Goal: Information Seeking & Learning: Learn about a topic

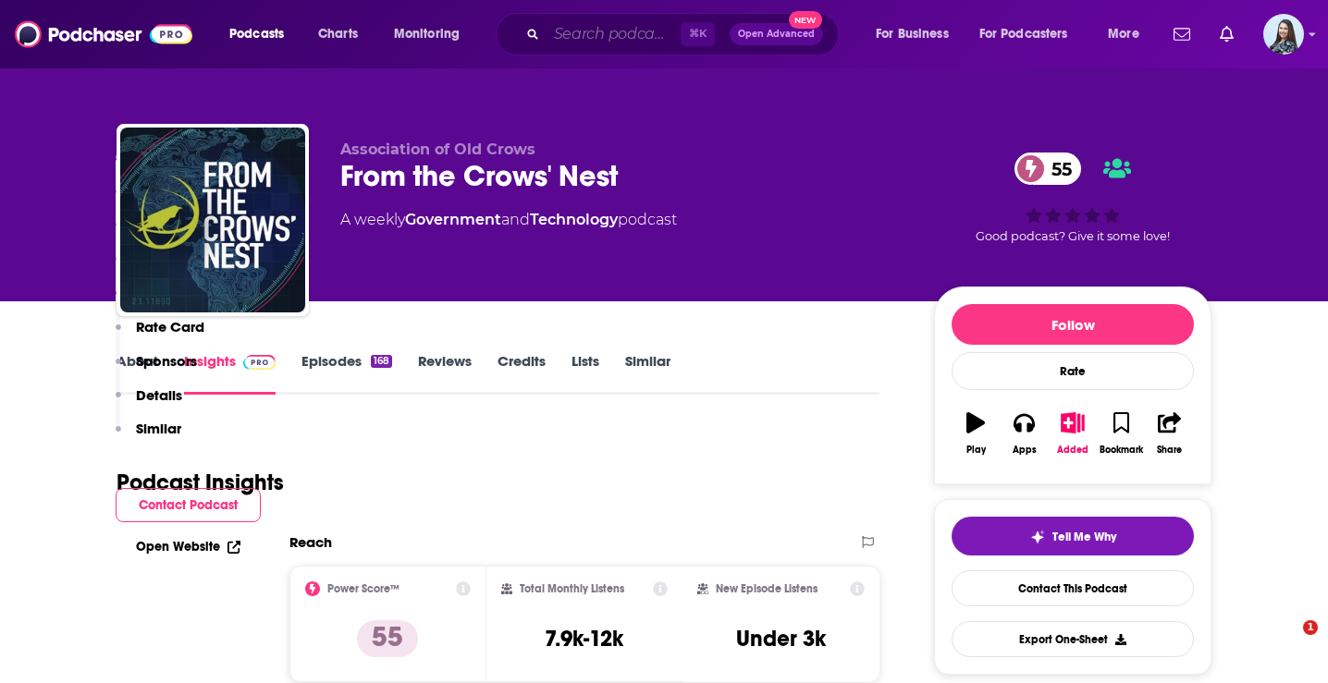
click at [585, 42] on input "Search podcasts, credits, & more..." at bounding box center [614, 34] width 134 height 30
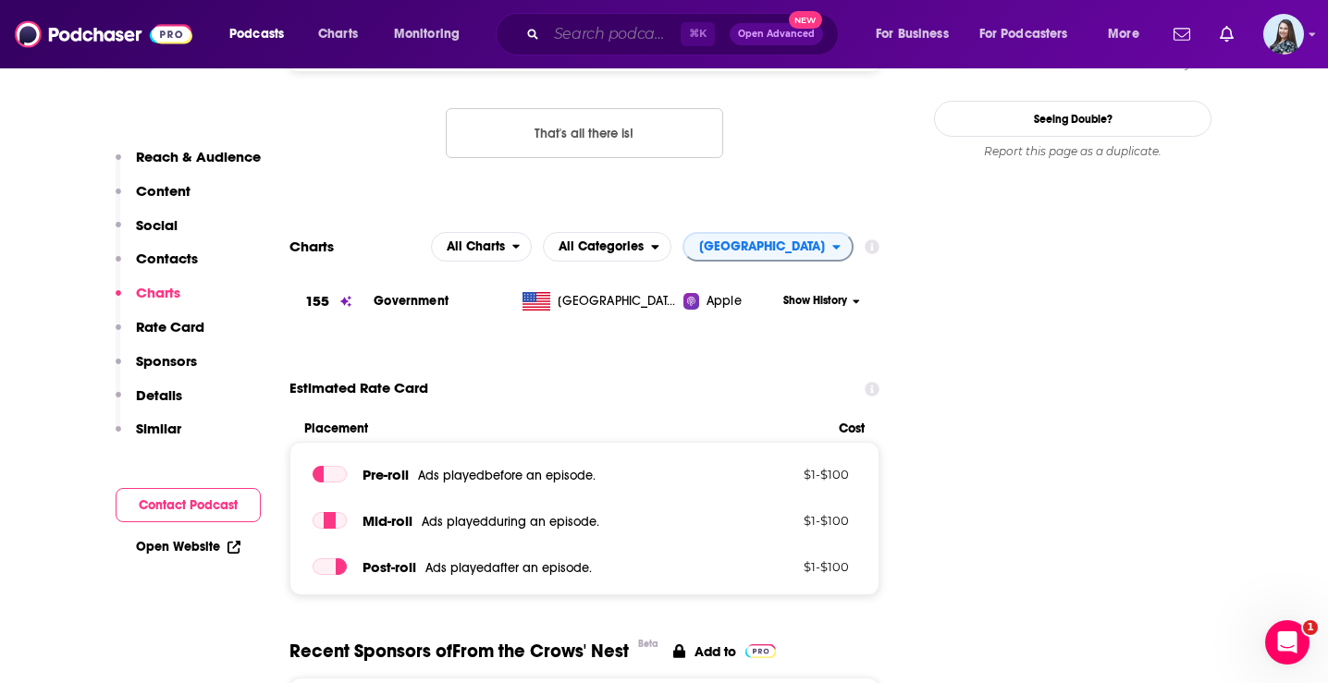
scroll to position [1904, 0]
paste input "FranklinCovey On Leadership with [PERSON_NAME]"
type input "FranklinCovey On Leadership with [PERSON_NAME]"
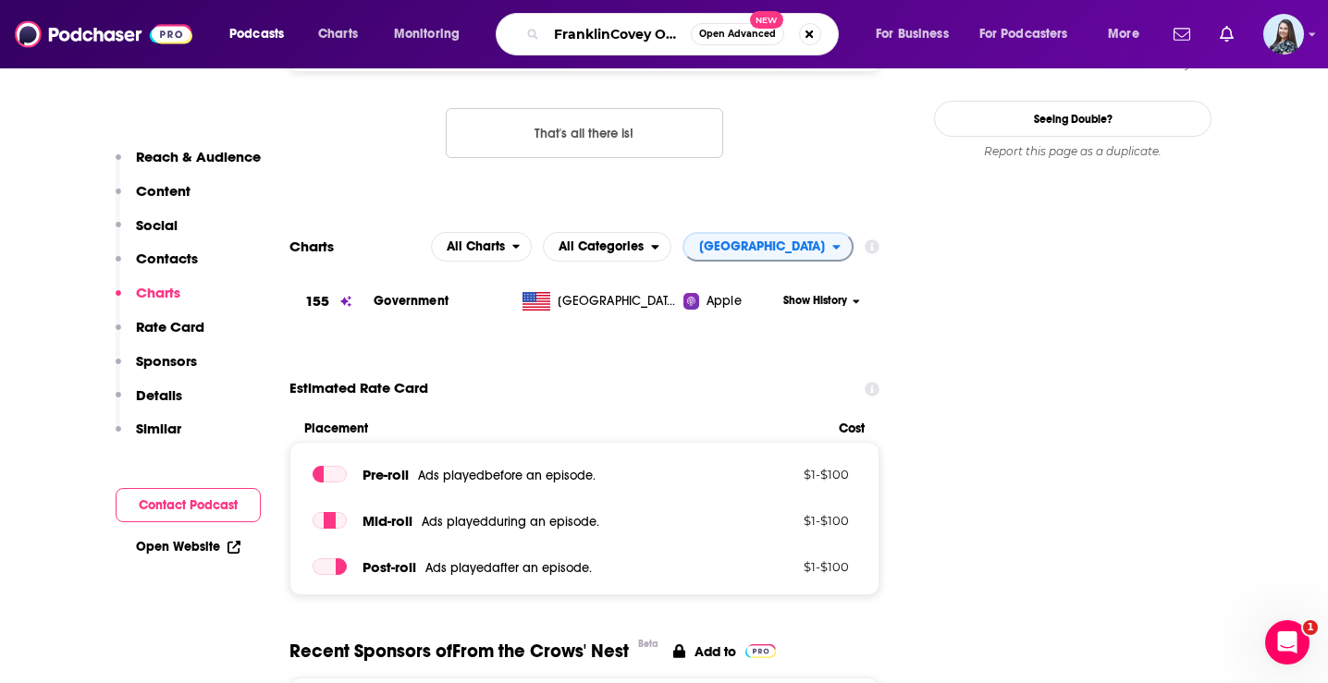
scroll to position [0, 186]
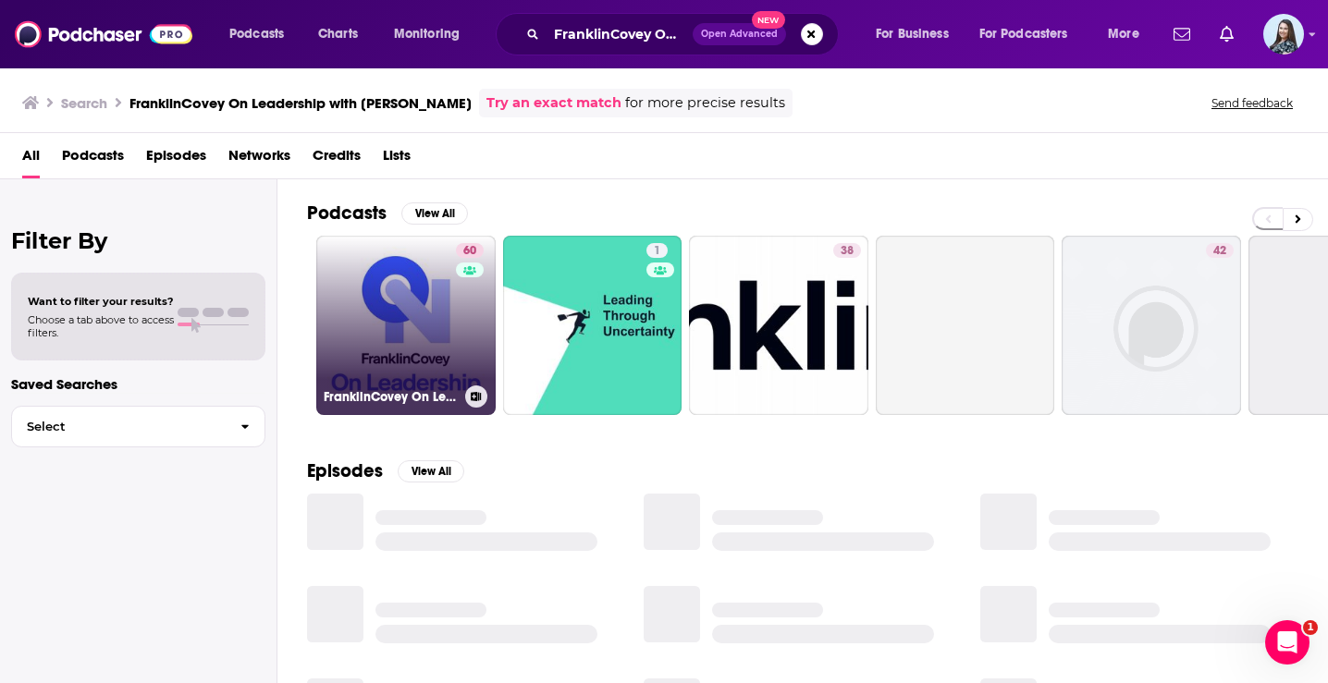
click at [426, 319] on link "60 FranklinCovey On Leadership" at bounding box center [405, 325] width 179 height 179
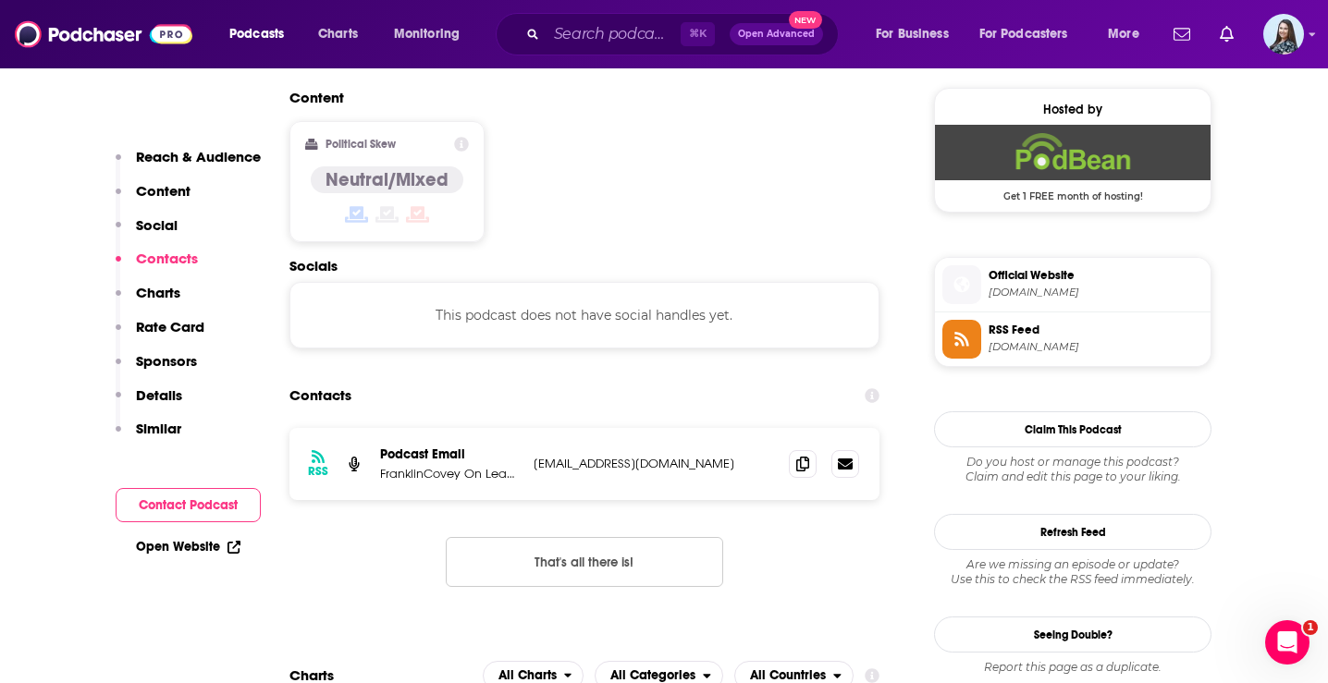
scroll to position [1487, 0]
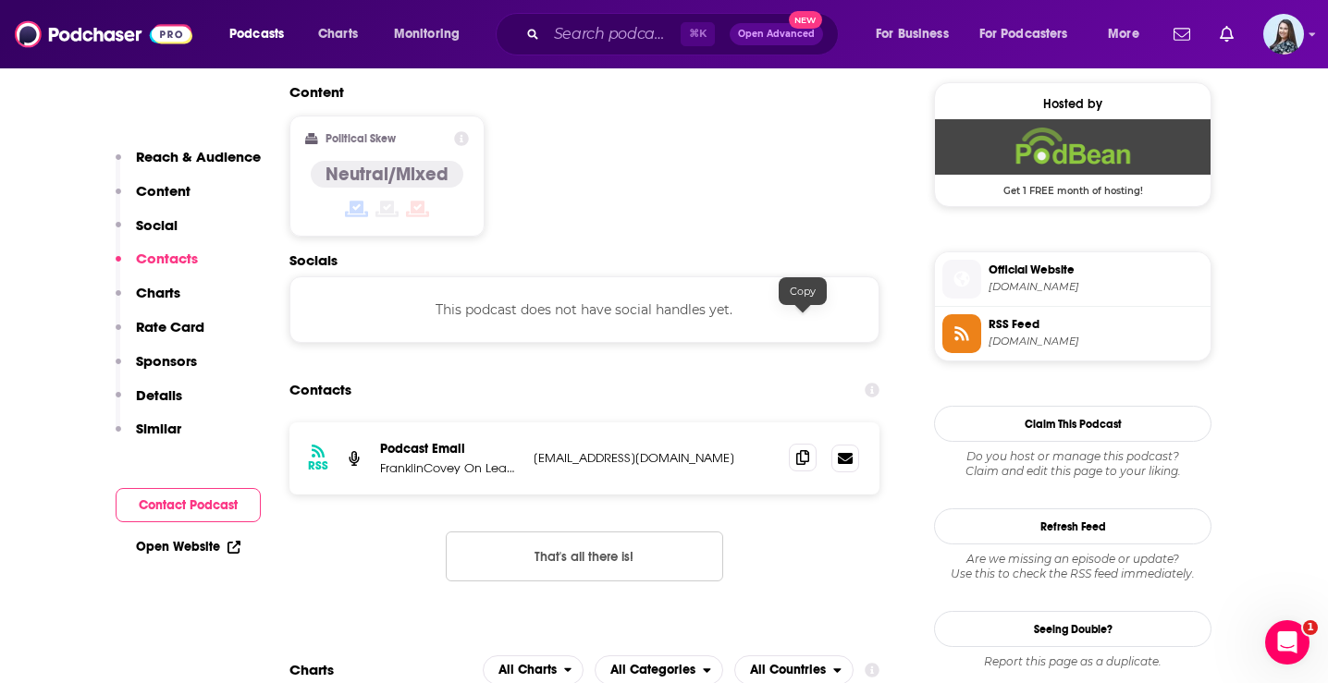
click at [801, 450] on icon at bounding box center [802, 457] width 13 height 15
click at [587, 37] on input "Search podcasts, credits, & more..." at bounding box center [614, 34] width 134 height 30
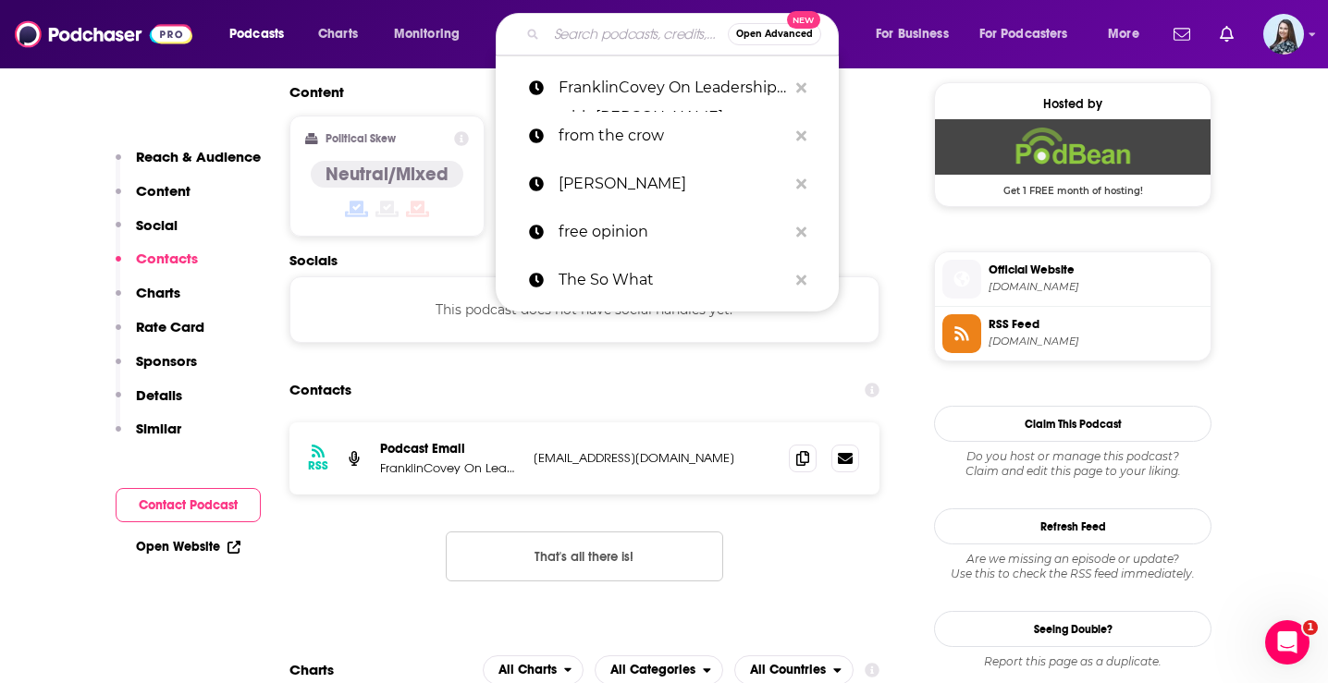
paste input "How I Built It"
type input "How I Built It"
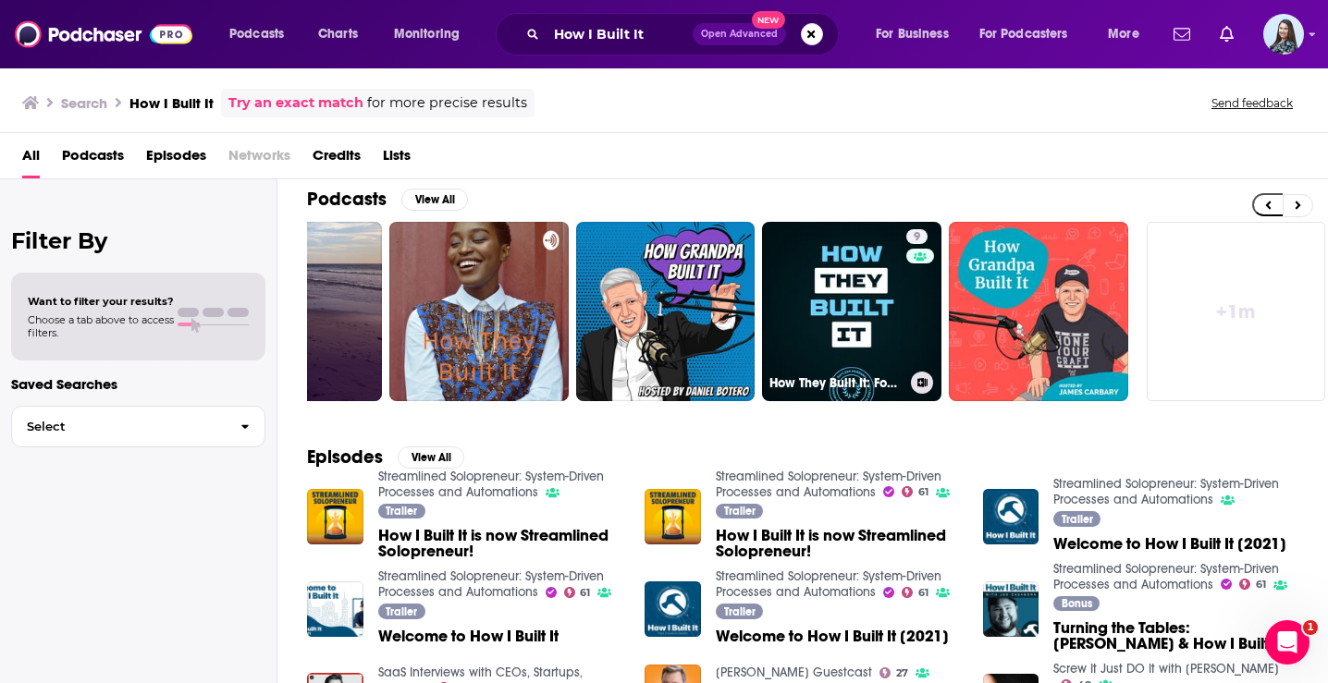
scroll to position [0, 678]
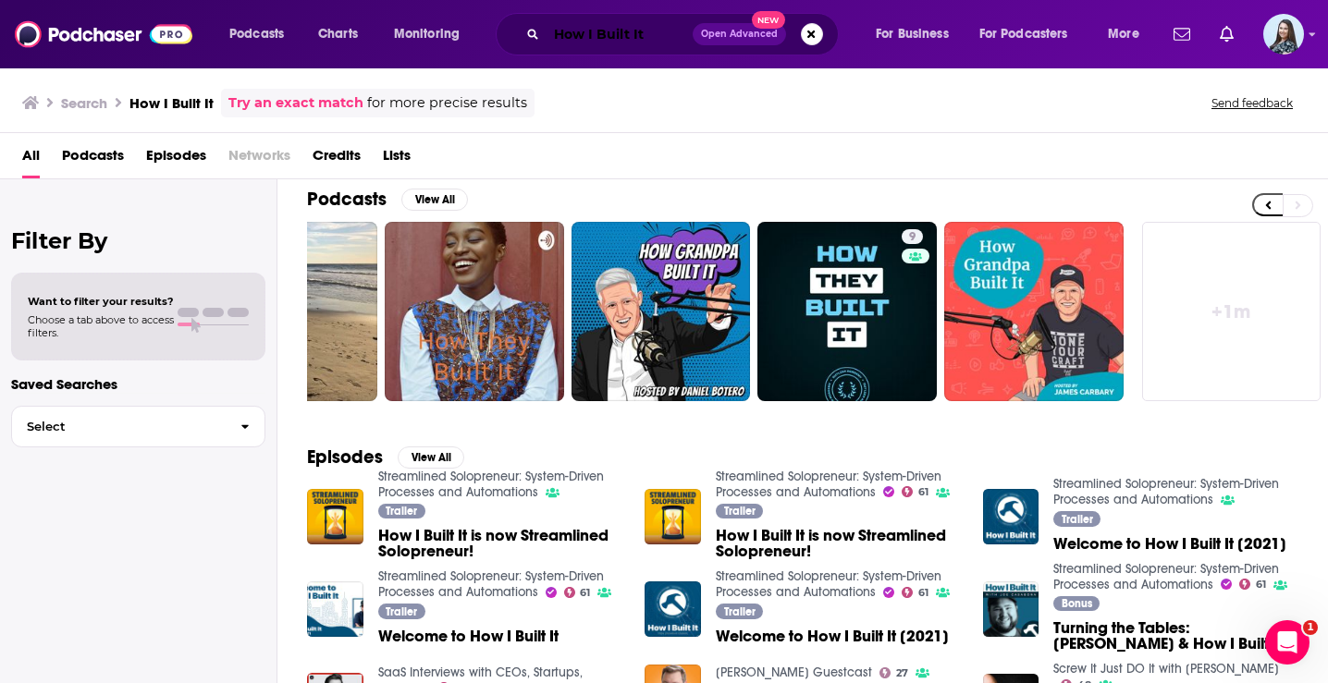
click at [644, 36] on input "How I Built It" at bounding box center [620, 34] width 146 height 30
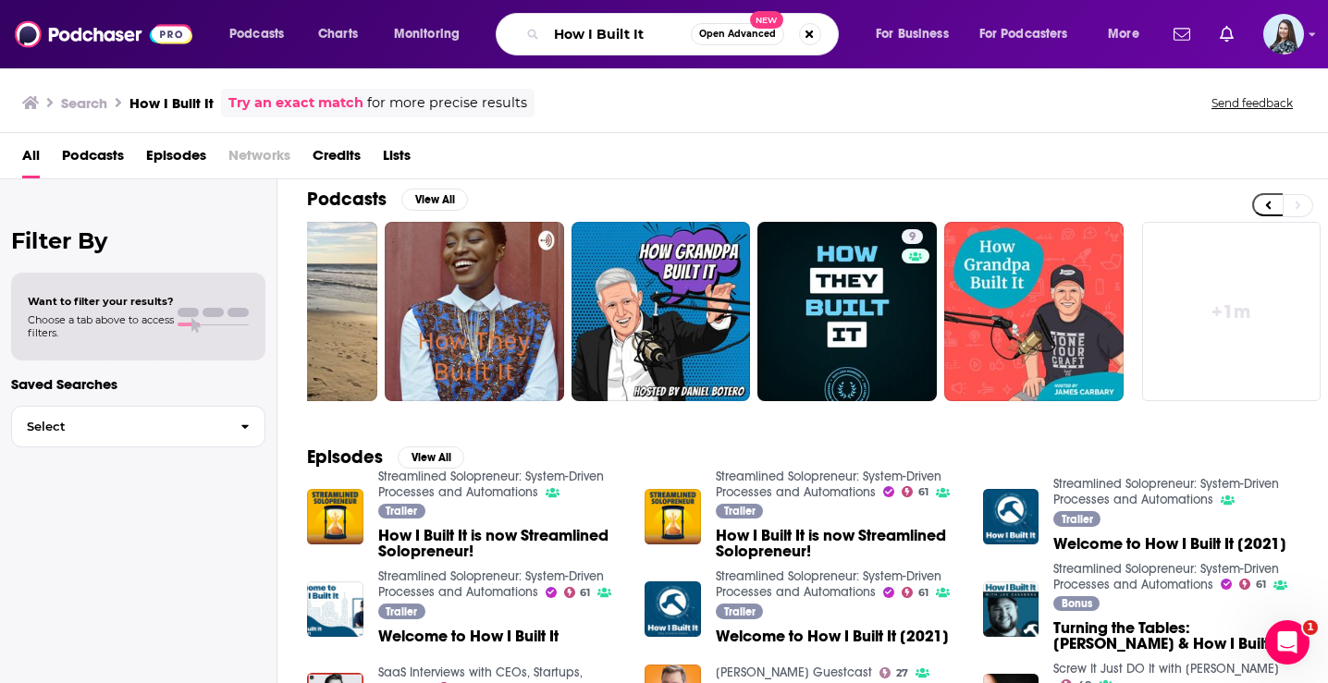
click at [644, 36] on input "How I Built It" at bounding box center [619, 34] width 144 height 30
paste input "Secret Leaders"
type input "Secret Leaders"
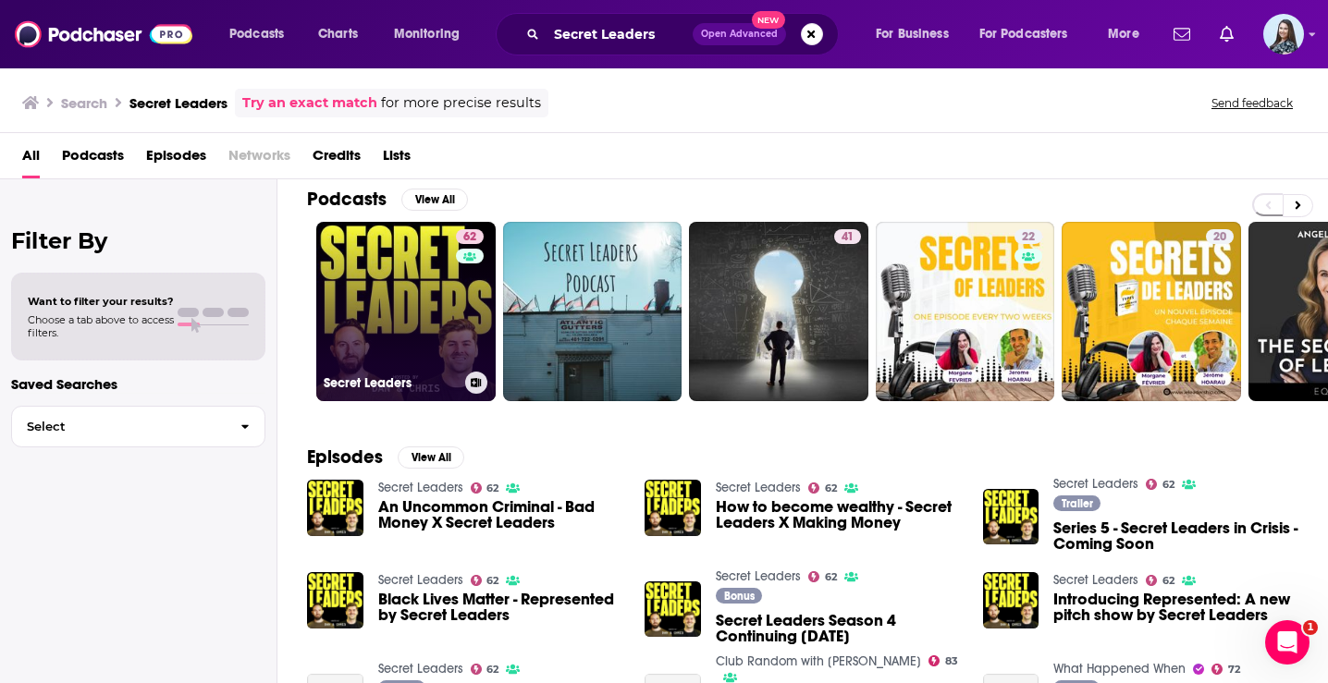
click at [438, 329] on link "62 Secret Leaders" at bounding box center [405, 311] width 179 height 179
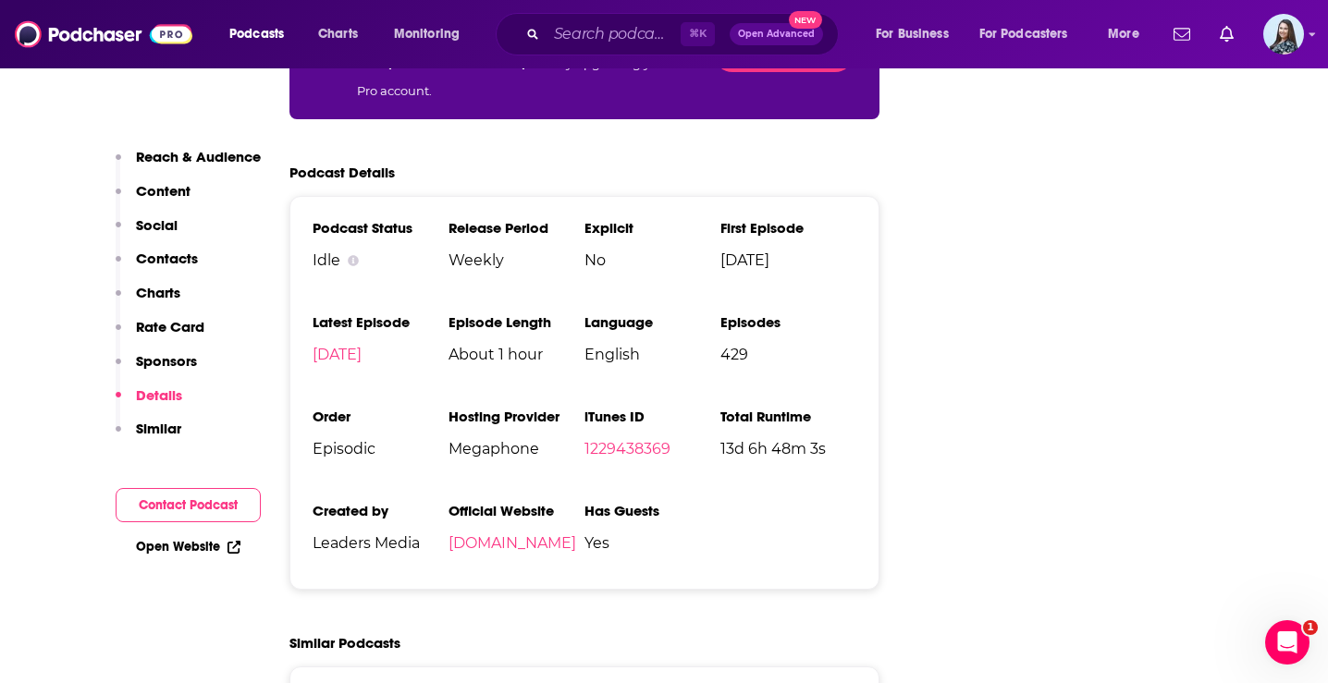
scroll to position [3666, 0]
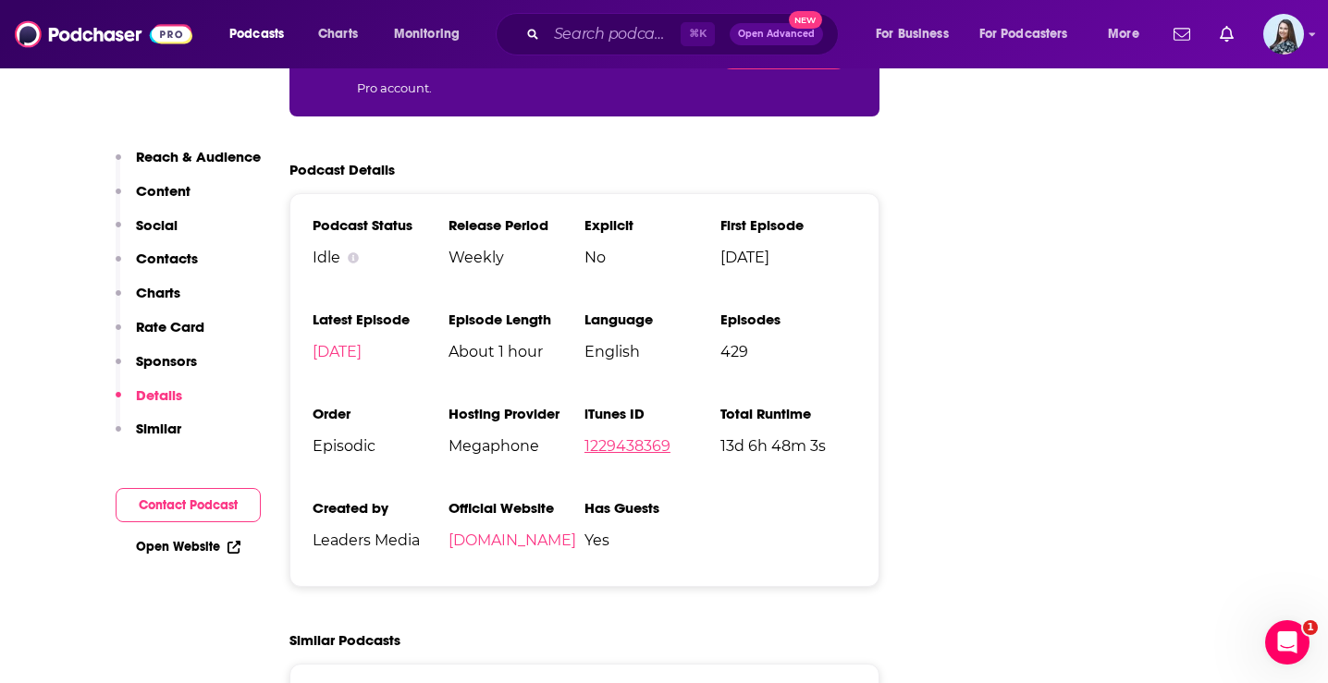
click at [639, 437] on link "1229438369" at bounding box center [628, 446] width 86 height 18
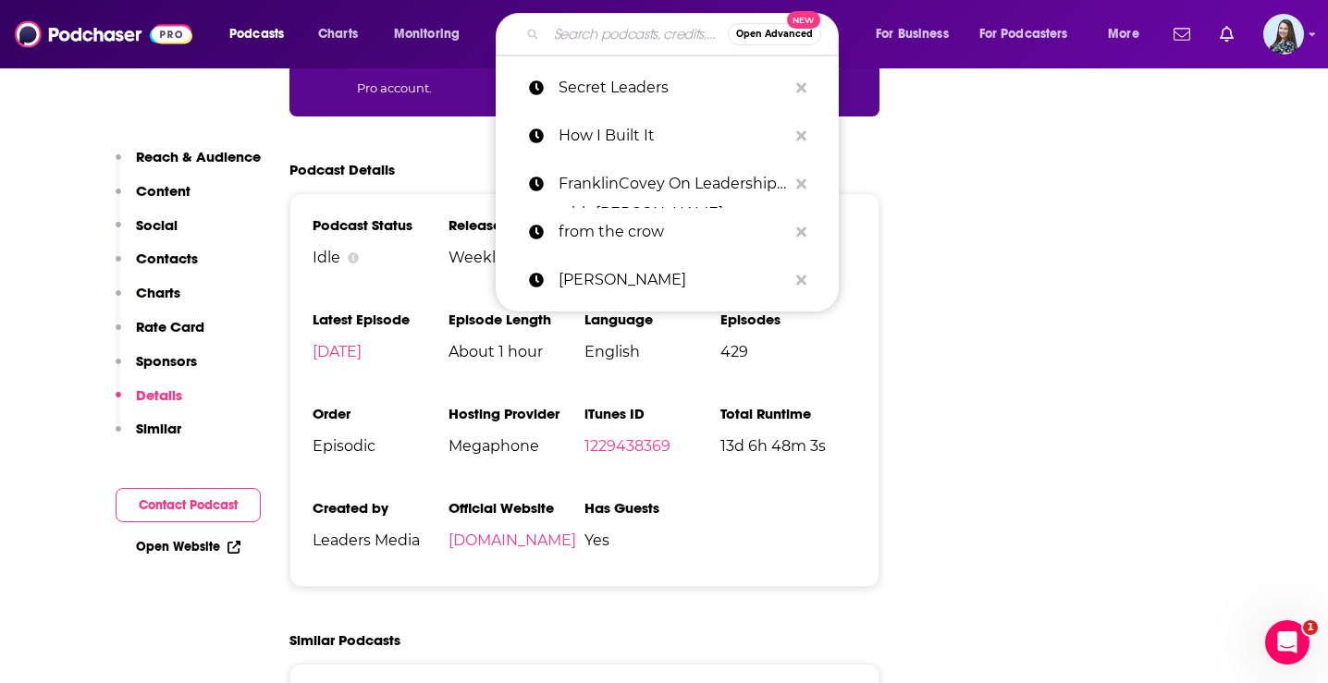
click at [622, 40] on input "Search podcasts, credits, & more..." at bounding box center [637, 34] width 181 height 30
paste input "The Fifth Column,"
type input "The Fifth Column,"
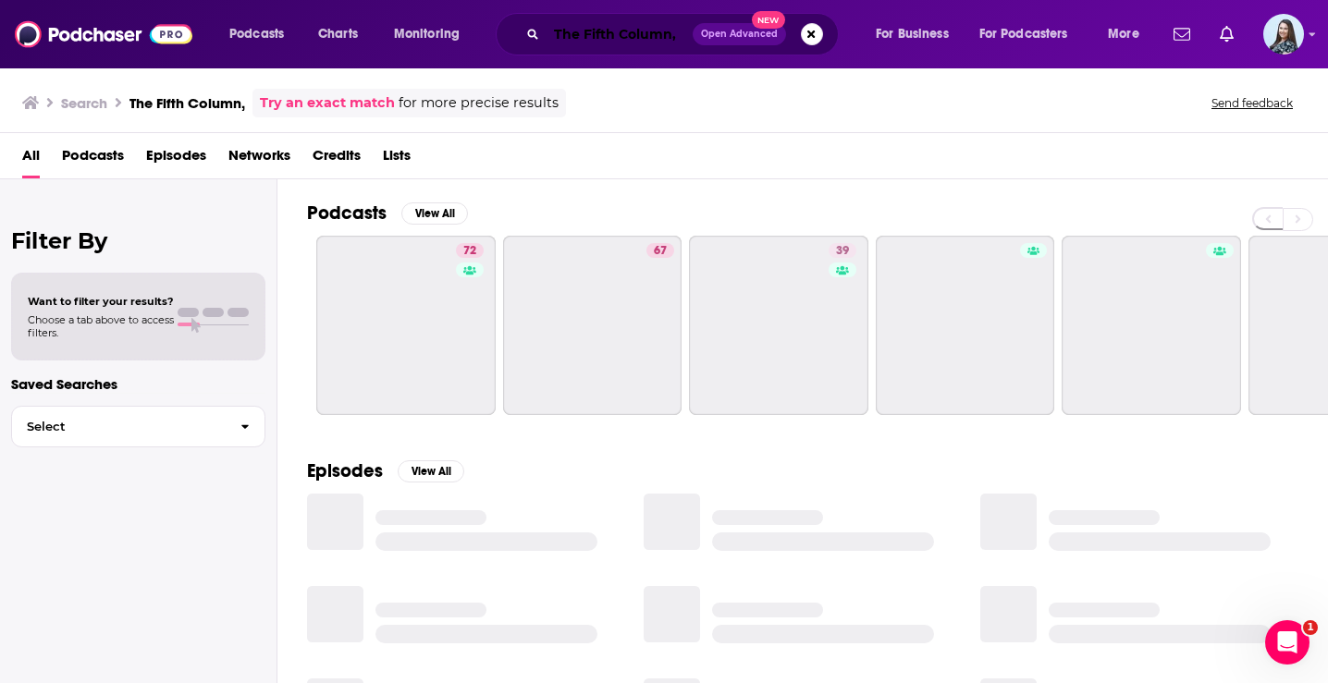
click at [676, 34] on input "The Fifth Column," at bounding box center [620, 34] width 146 height 30
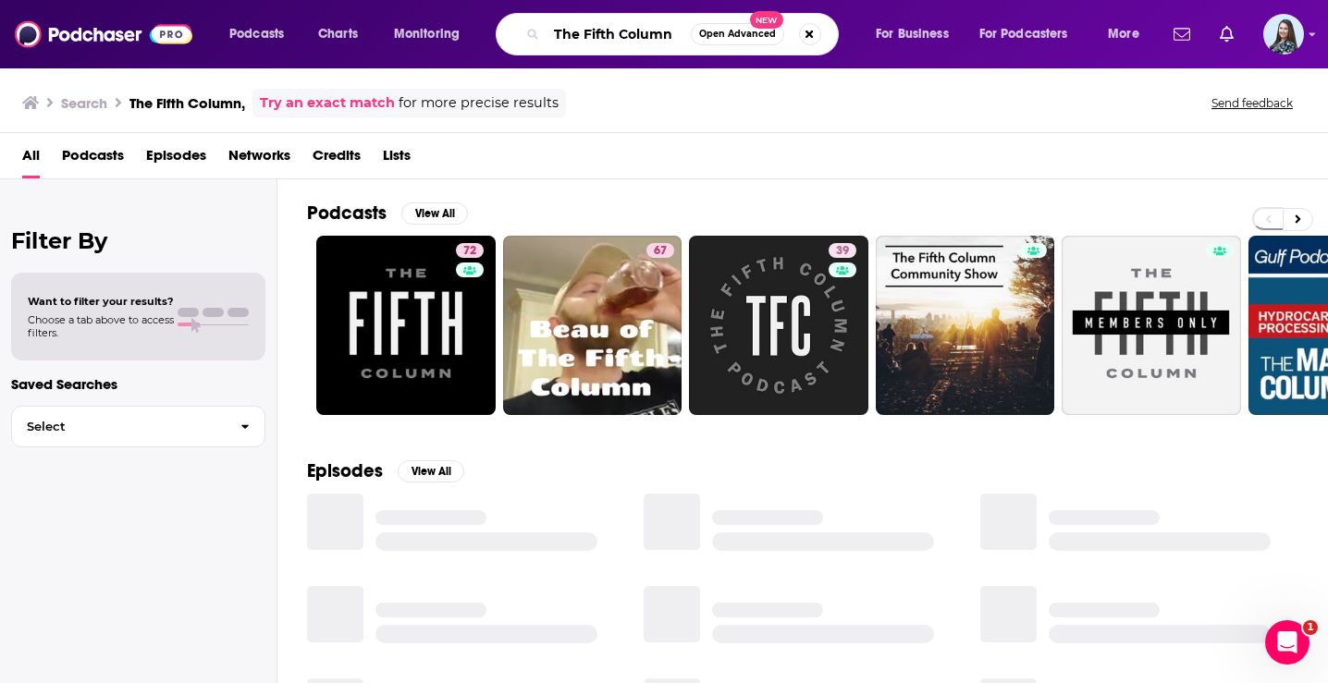
type input "The Fifth Column"
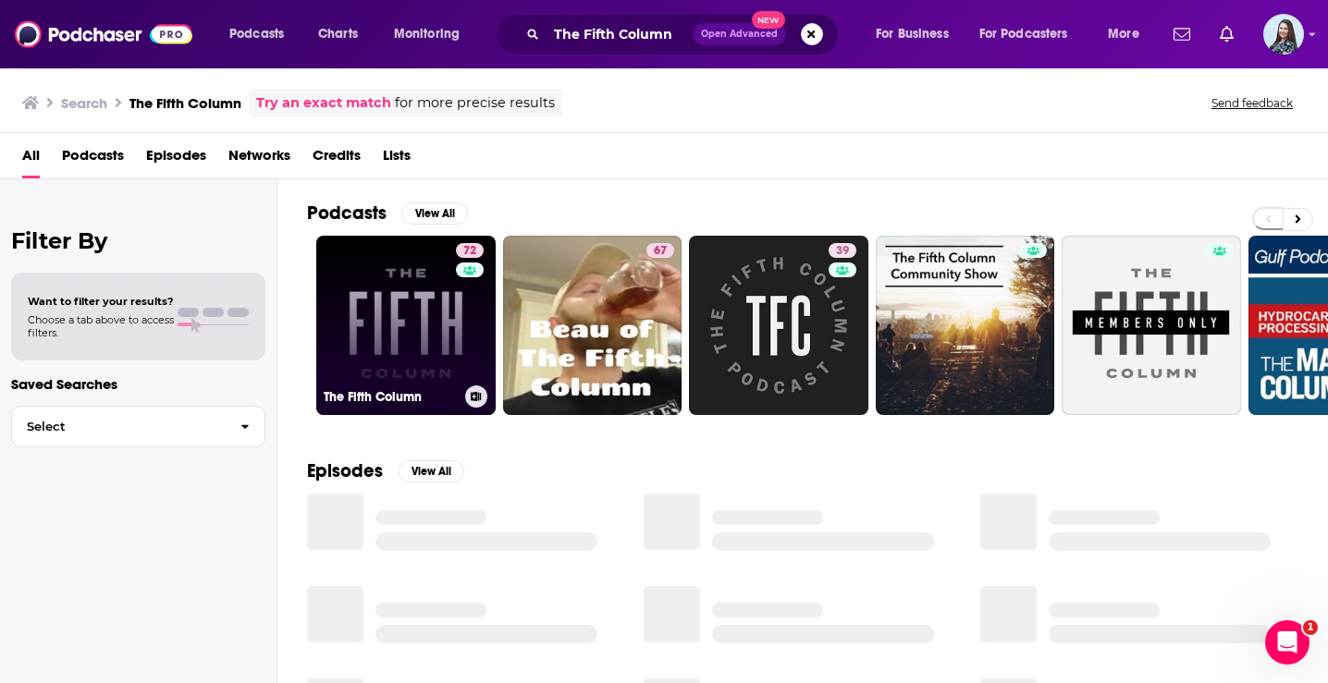
click at [448, 305] on link "72 The Fifth Column" at bounding box center [405, 325] width 179 height 179
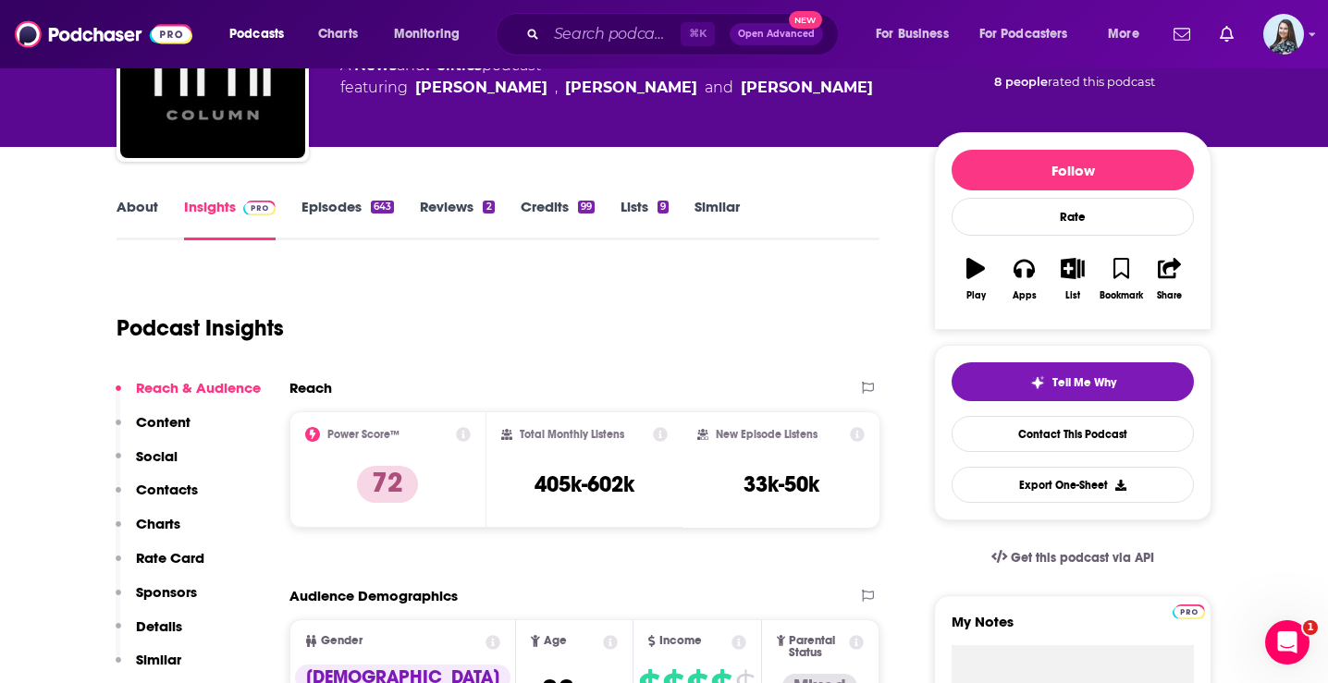
scroll to position [157, 0]
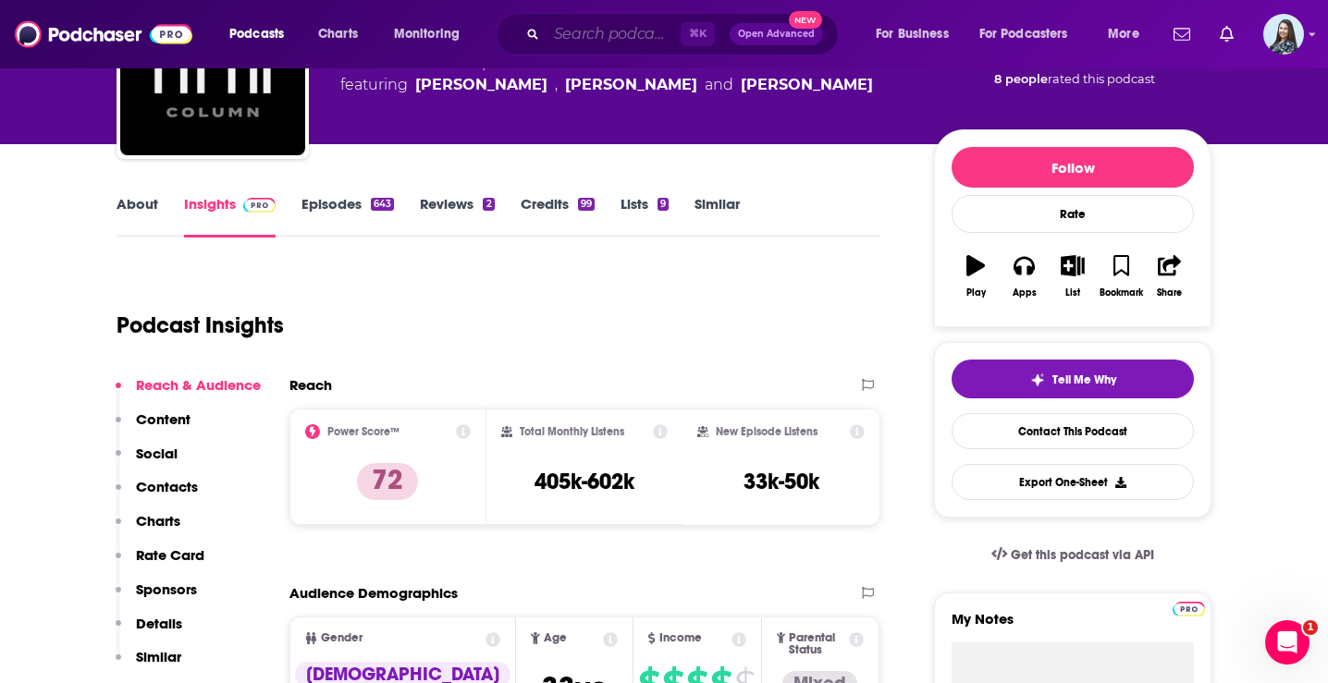
click at [580, 40] on input "Search podcasts, credits, & more..." at bounding box center [614, 34] width 134 height 30
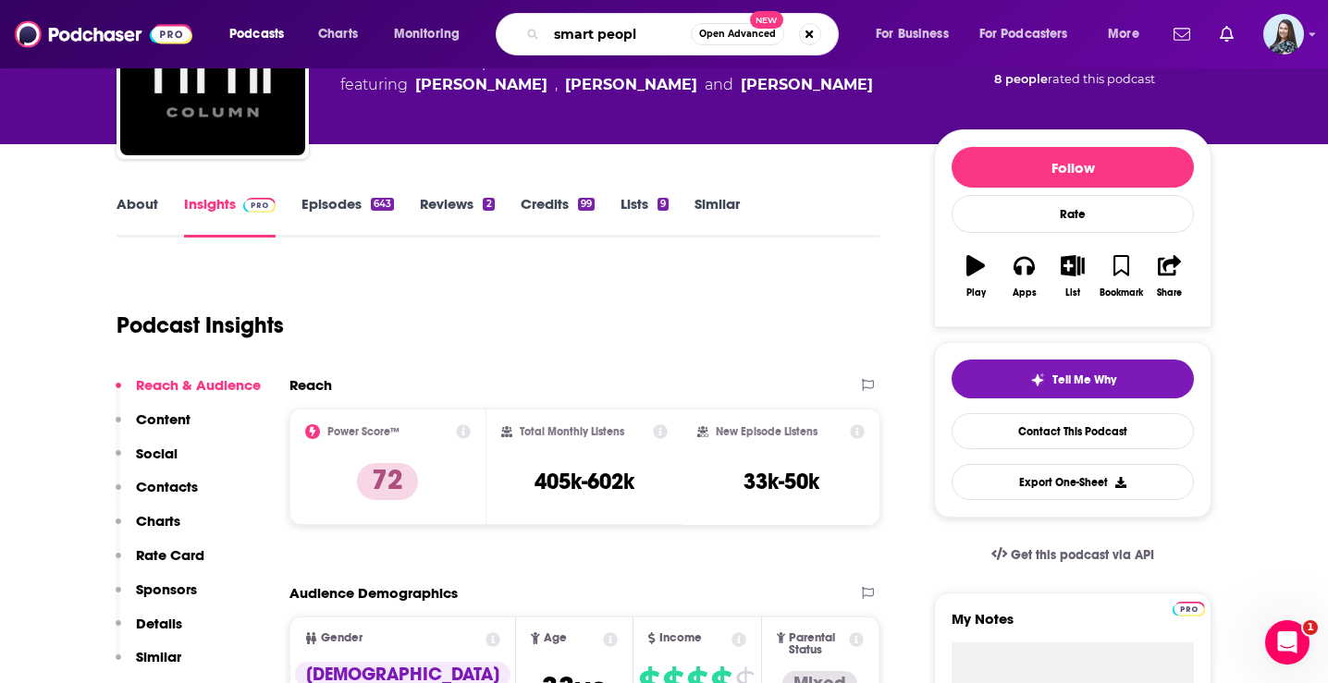
type input "smart people"
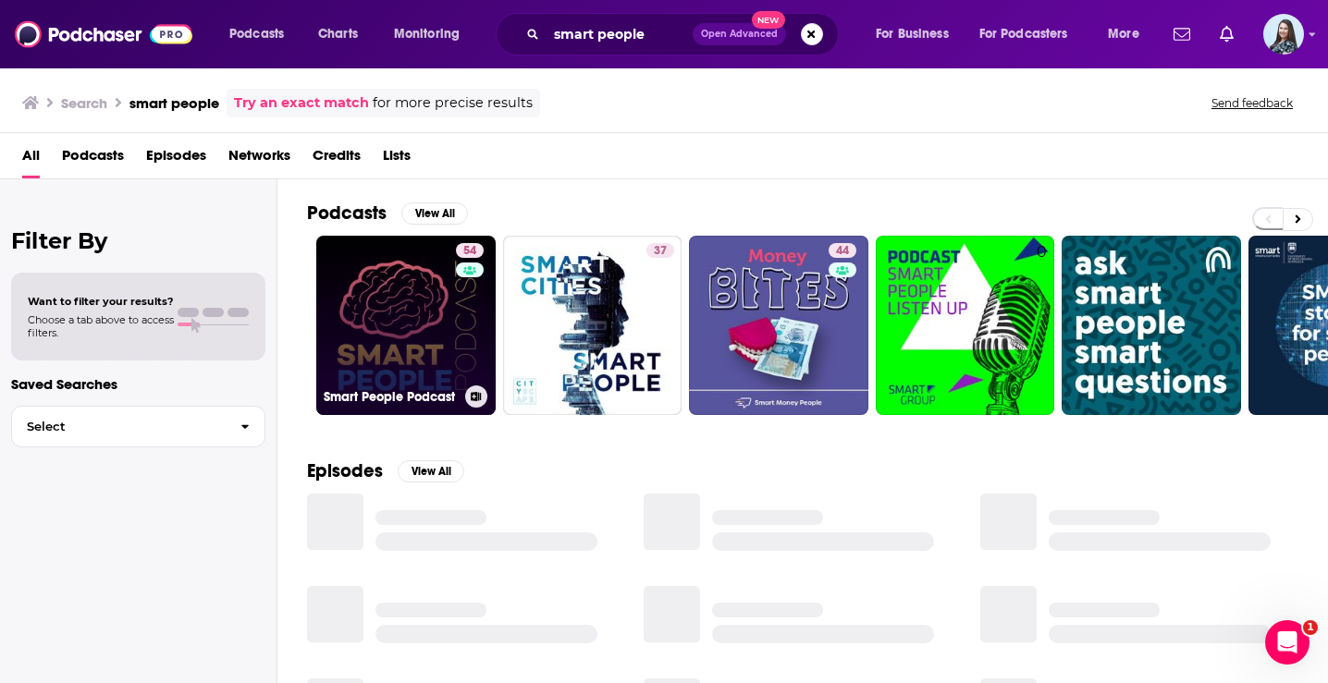
click at [409, 291] on link "54 Smart People Podcast" at bounding box center [405, 325] width 179 height 179
